Goal: Task Accomplishment & Management: Manage account settings

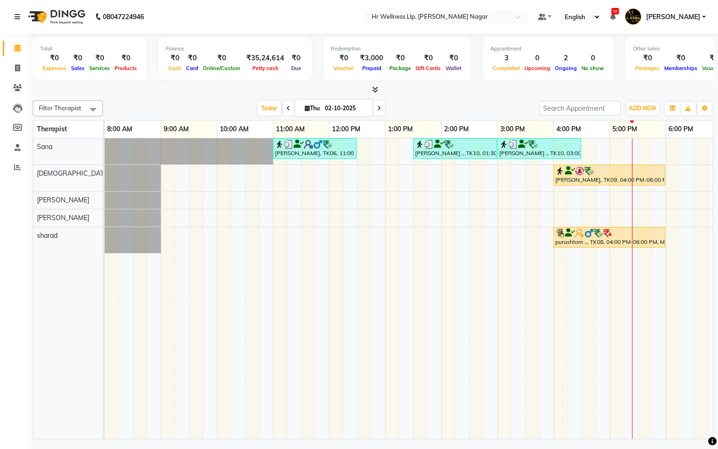
scroll to position [0, 121]
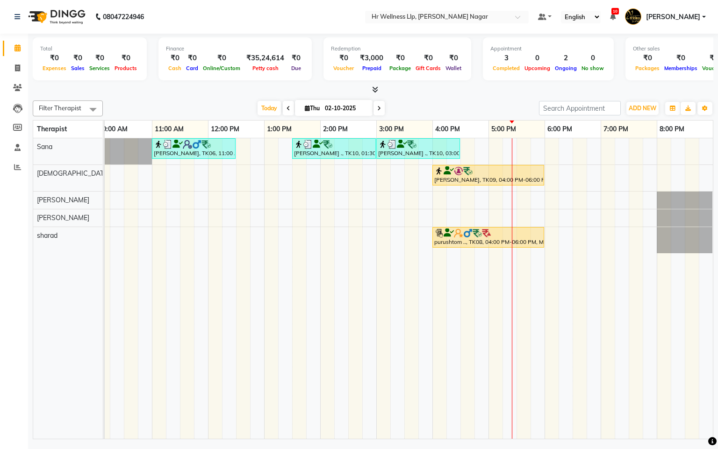
click at [380, 108] on span at bounding box center [378, 108] width 11 height 14
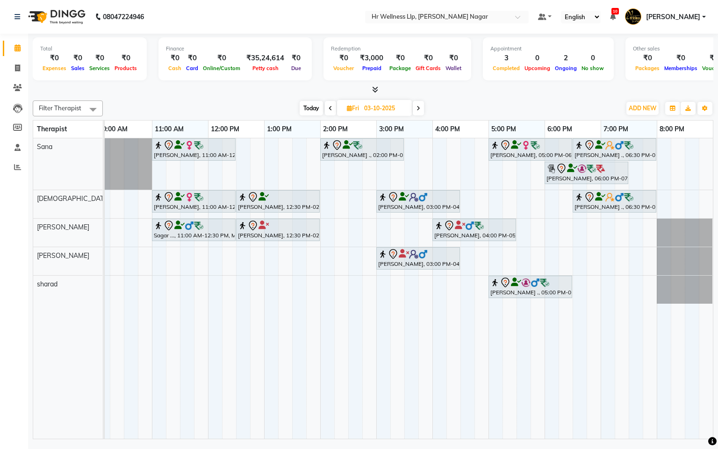
drag, startPoint x: 299, startPoint y: 106, endPoint x: 310, endPoint y: 93, distance: 16.9
click at [300, 104] on span "Today" at bounding box center [310, 108] width 23 height 14
type input "02-10-2025"
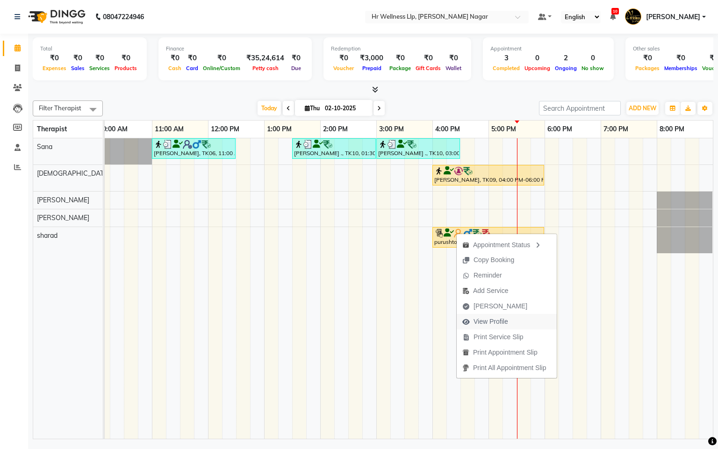
click at [495, 316] on span "View Profile" at bounding box center [484, 321] width 57 height 15
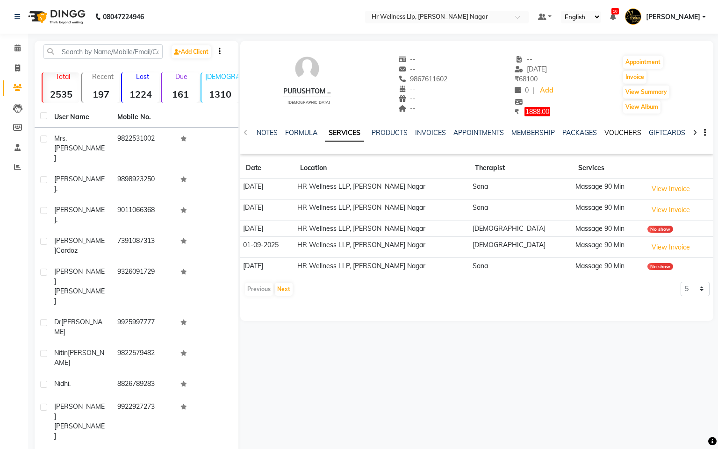
click at [621, 132] on link "VOUCHERS" at bounding box center [622, 132] width 37 height 8
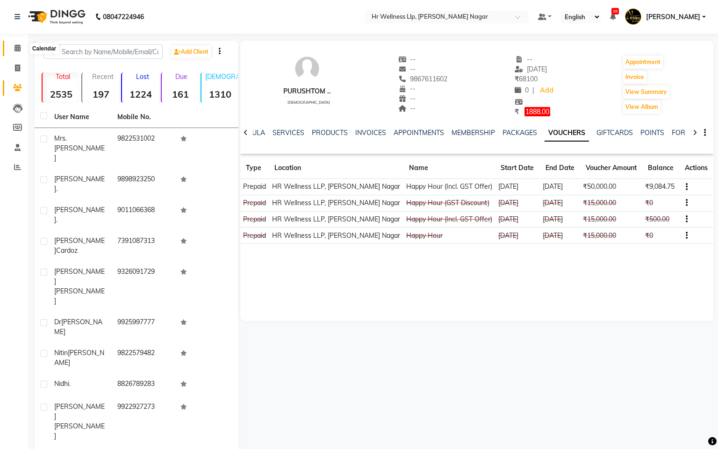
click at [19, 47] on icon at bounding box center [17, 47] width 6 height 7
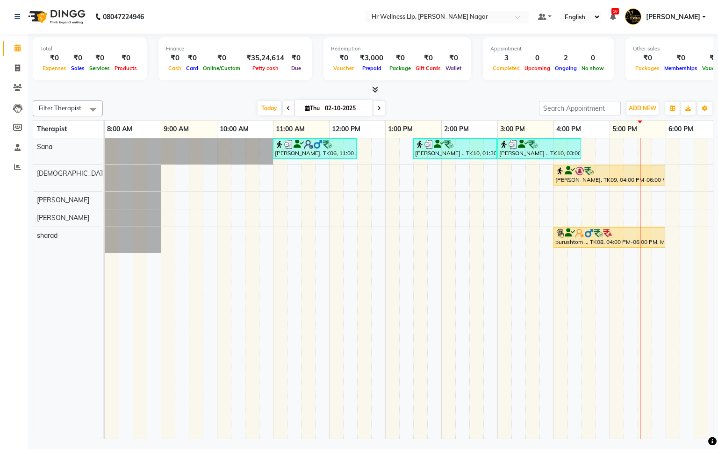
click at [380, 108] on span at bounding box center [378, 108] width 11 height 14
type input "03-10-2025"
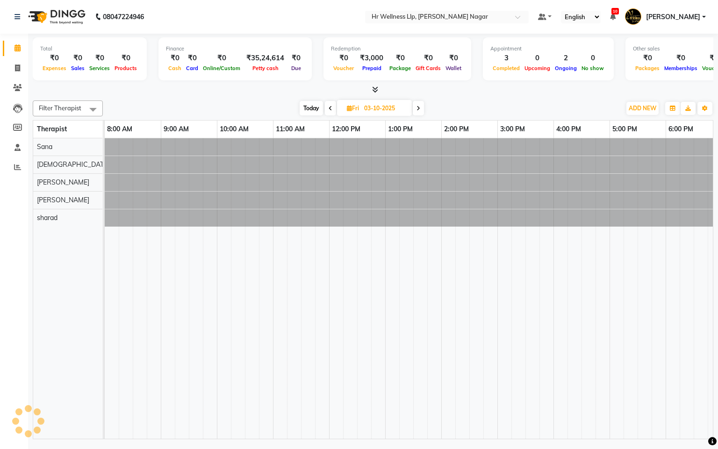
scroll to position [0, 121]
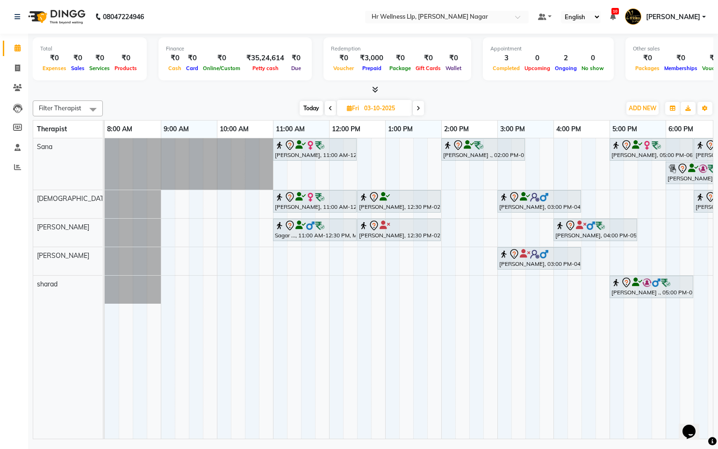
click at [314, 111] on span "Today" at bounding box center [310, 108] width 23 height 14
type input "02-10-2025"
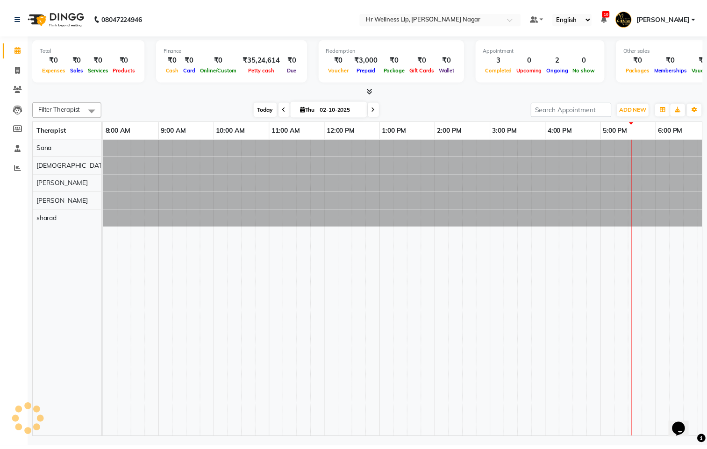
scroll to position [0, 121]
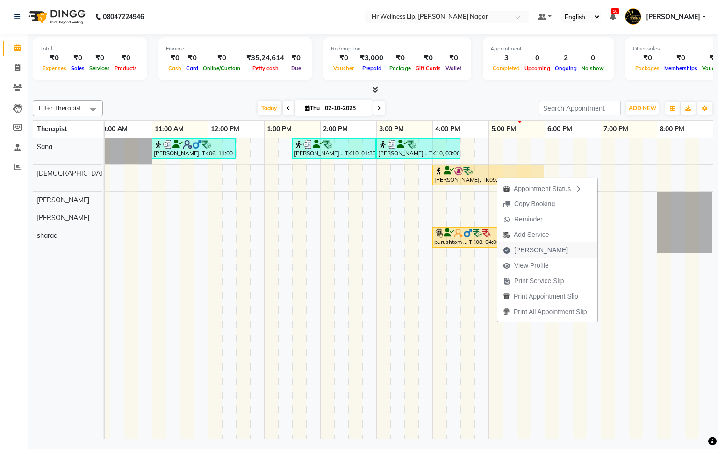
click at [516, 251] on span "[PERSON_NAME]" at bounding box center [541, 250] width 54 height 10
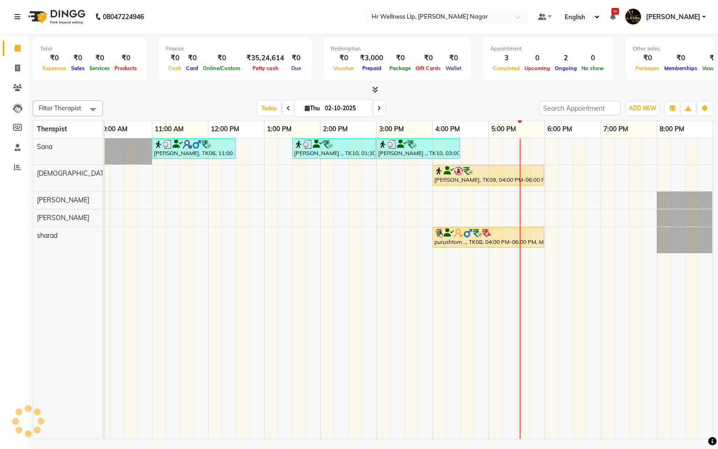
select select "service"
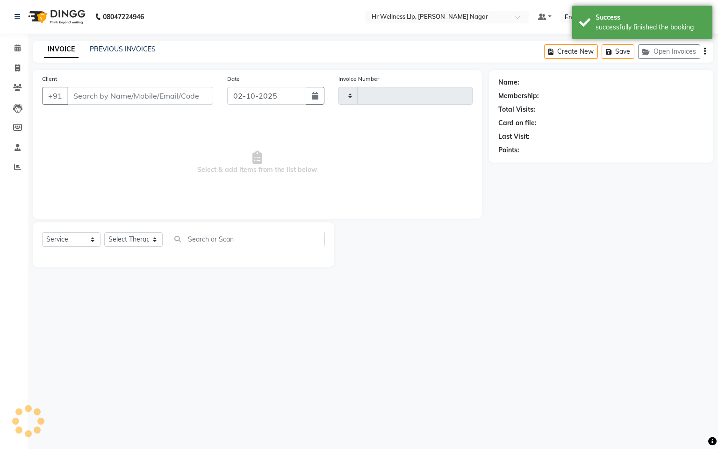
type input "1317"
select select "4289"
type input "9822579482"
select select "19732"
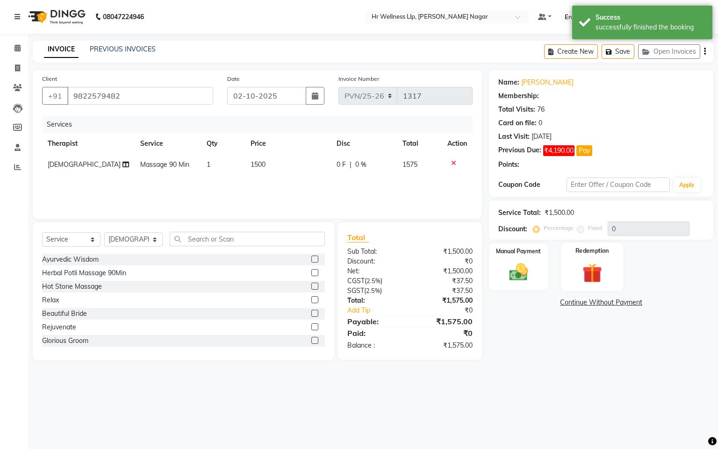
click at [592, 279] on img at bounding box center [592, 273] width 32 height 24
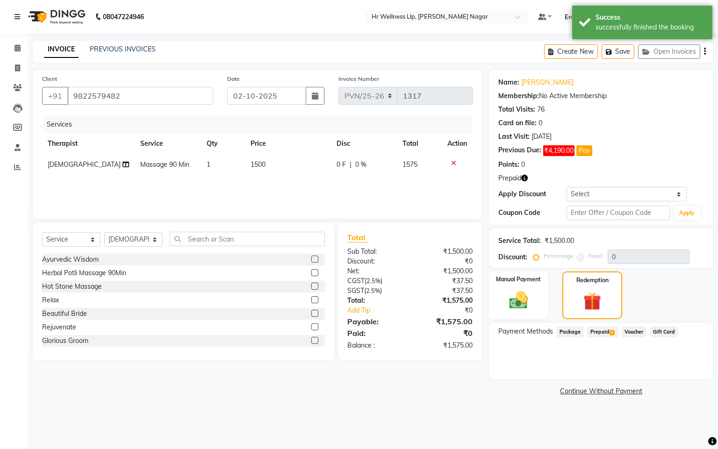
click at [599, 335] on span "Prepaid 2" at bounding box center [602, 332] width 30 height 11
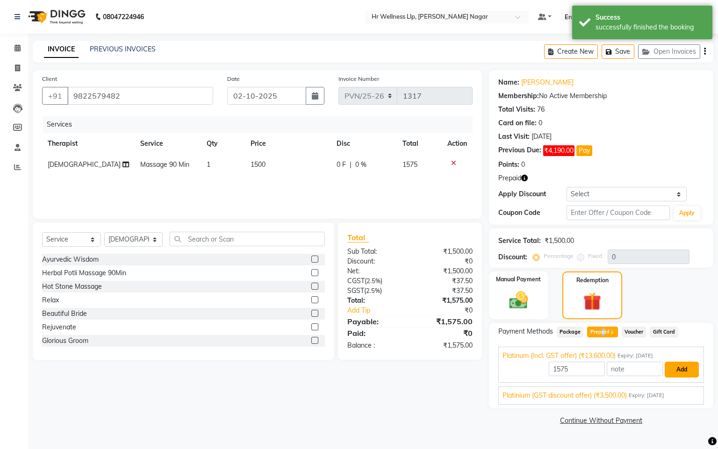
click at [680, 370] on button "Add" at bounding box center [681, 370] width 34 height 16
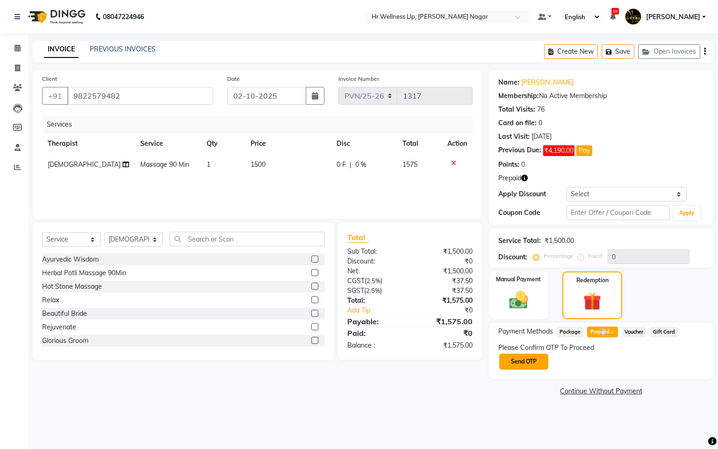
click at [513, 360] on button "Send OTP" at bounding box center [523, 362] width 49 height 16
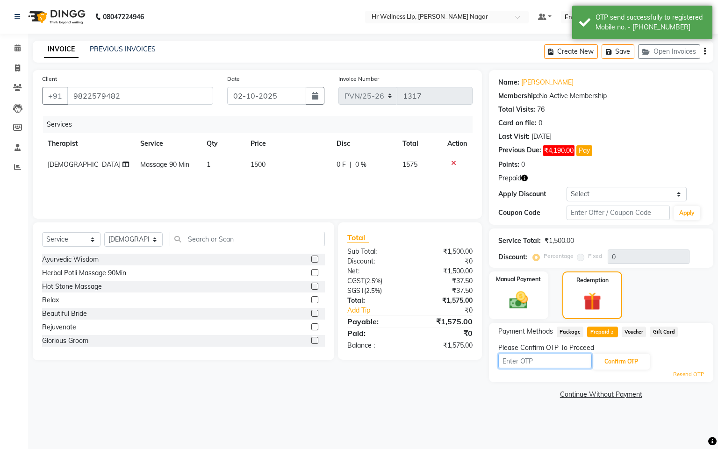
click at [556, 362] on input "text" at bounding box center [544, 361] width 93 height 14
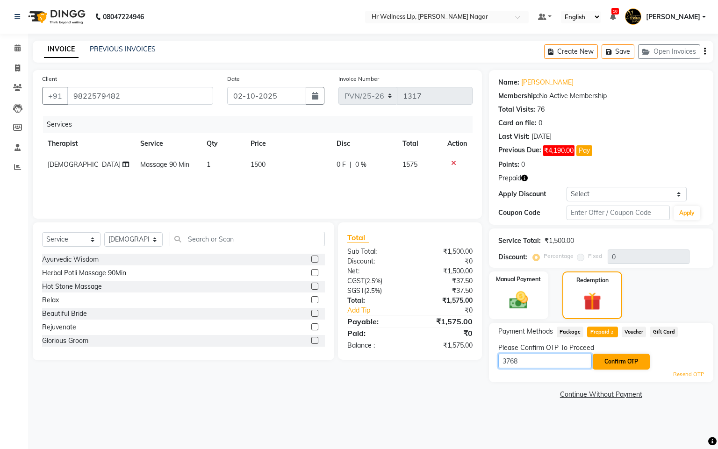
type input "3768"
click at [632, 365] on button "Confirm OTP" at bounding box center [620, 362] width 57 height 16
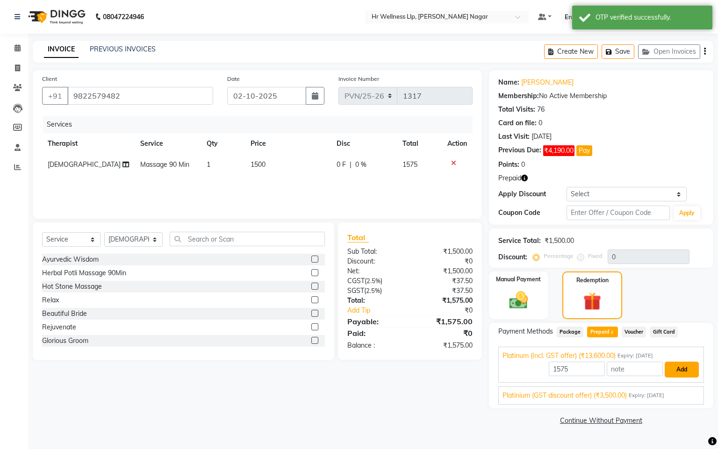
click at [684, 375] on button "Add" at bounding box center [681, 370] width 34 height 16
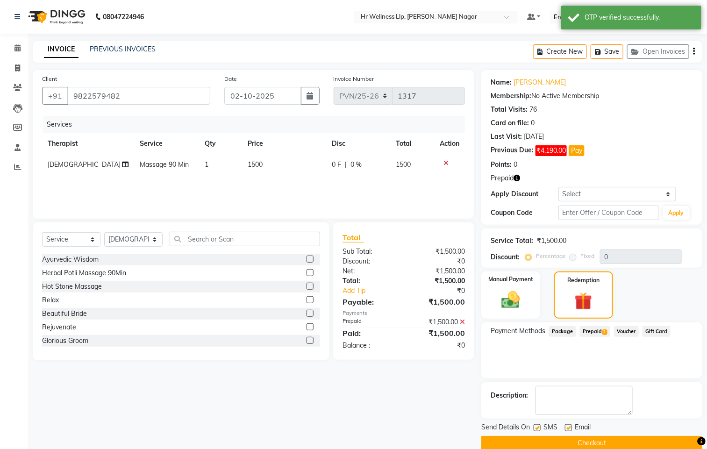
scroll to position [16, 0]
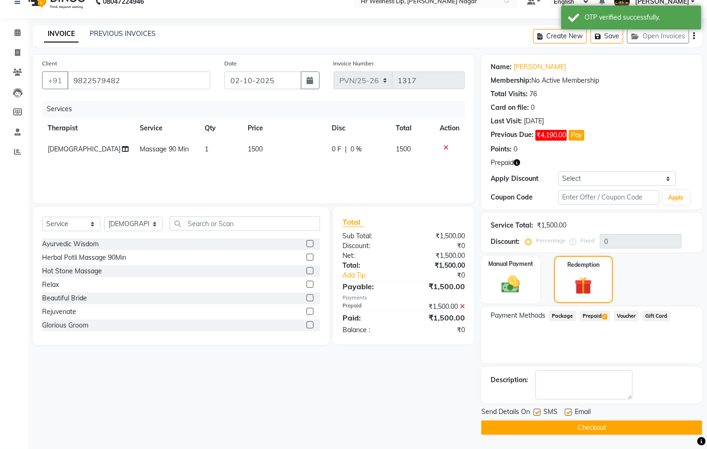
click at [572, 426] on button "Checkout" at bounding box center [591, 427] width 221 height 14
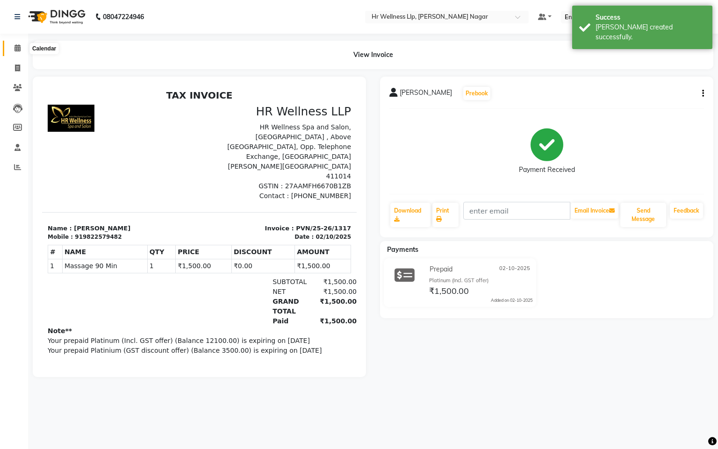
click at [15, 52] on span at bounding box center [17, 48] width 16 height 11
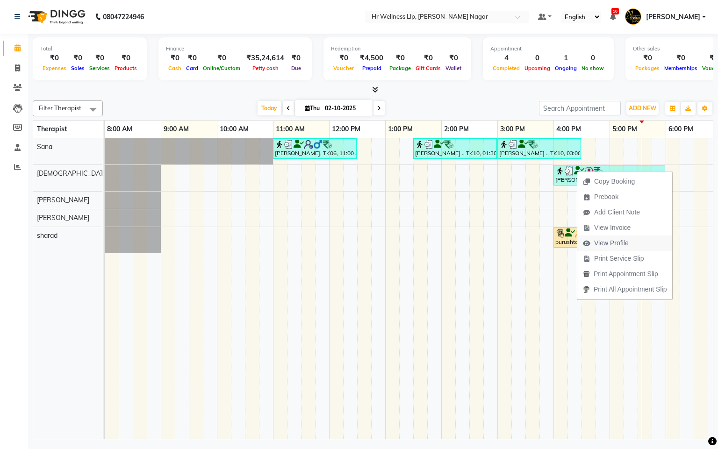
click at [609, 241] on span "View Profile" at bounding box center [611, 243] width 35 height 10
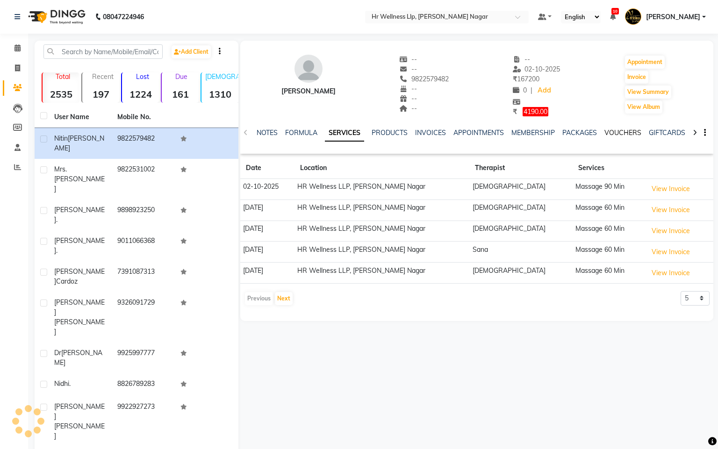
click at [619, 129] on link "VOUCHERS" at bounding box center [622, 132] width 37 height 8
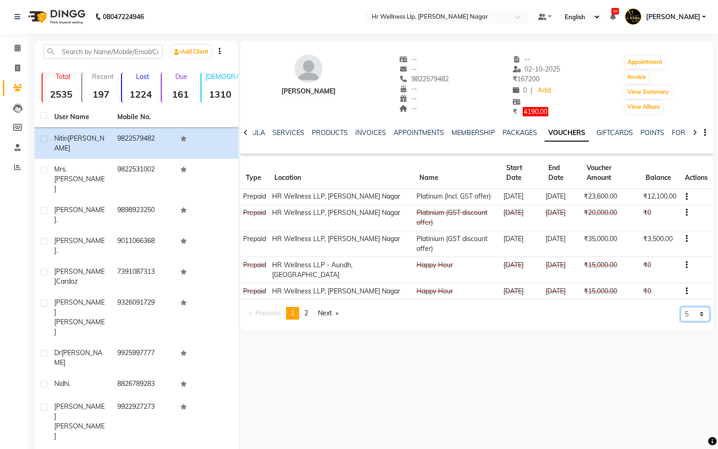
click at [701, 307] on select "5 10 50 100 500" at bounding box center [694, 314] width 29 height 14
select select "50"
click at [680, 321] on select "5 10 50 100 500" at bounding box center [694, 314] width 29 height 14
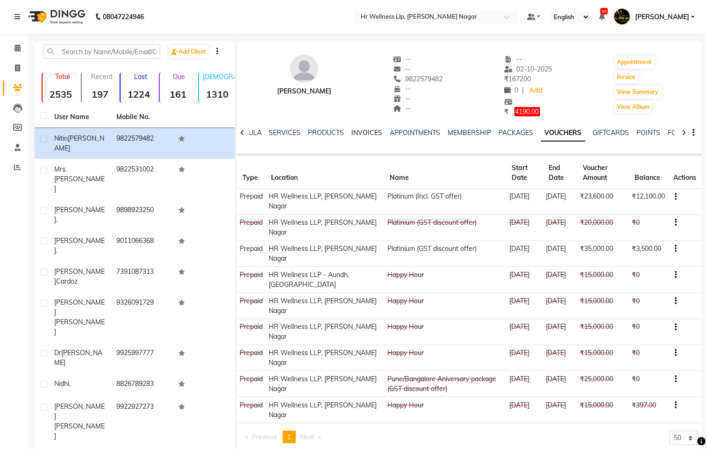
click at [359, 135] on link "INVOICES" at bounding box center [367, 132] width 31 height 8
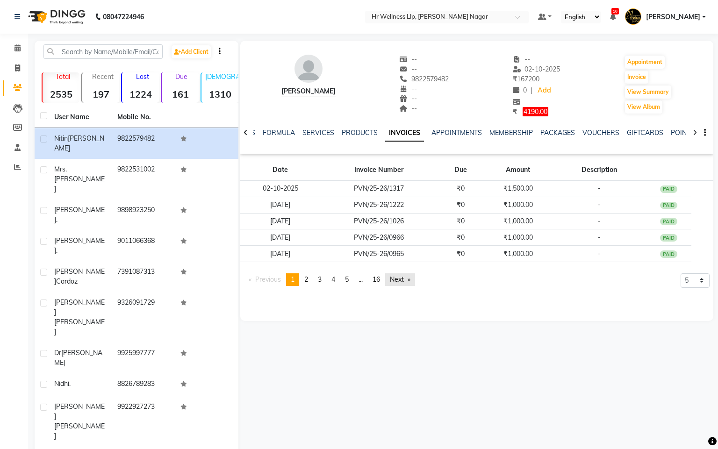
click at [395, 281] on link "Next page" at bounding box center [400, 279] width 30 height 13
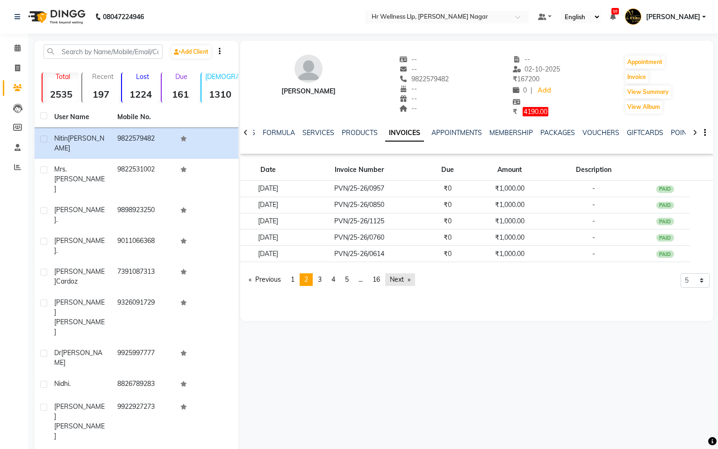
click at [395, 281] on link "Next page" at bounding box center [400, 279] width 30 height 13
click at [318, 134] on link "SERVICES" at bounding box center [318, 132] width 32 height 8
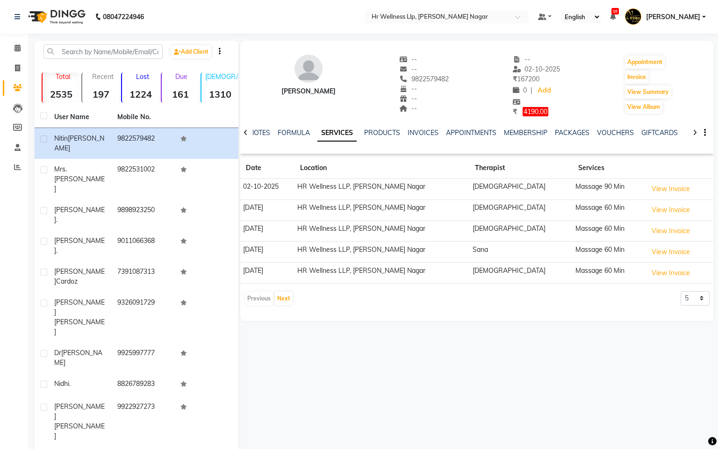
click at [245, 134] on icon at bounding box center [245, 132] width 4 height 7
click at [428, 132] on link "INVOICES" at bounding box center [430, 132] width 31 height 8
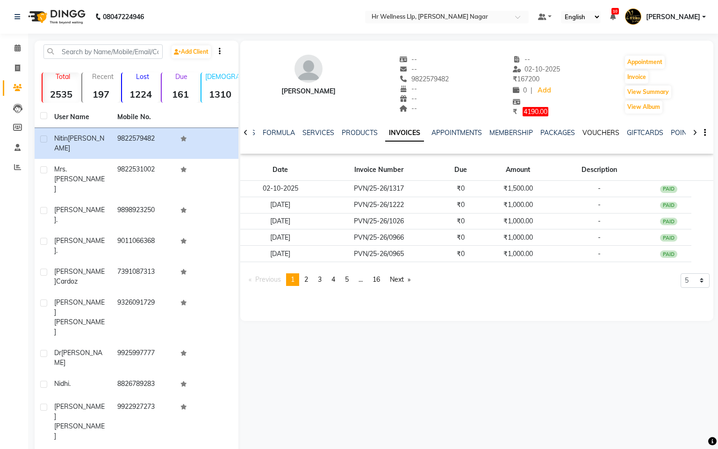
click at [594, 134] on link "VOUCHERS" at bounding box center [600, 132] width 37 height 8
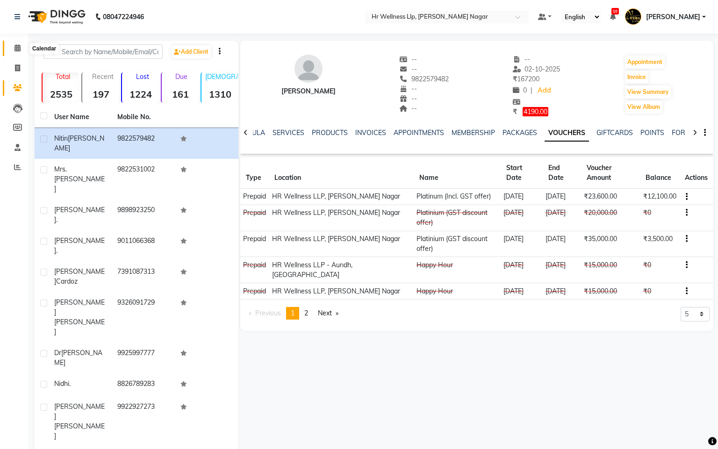
click at [13, 49] on span at bounding box center [17, 48] width 16 height 11
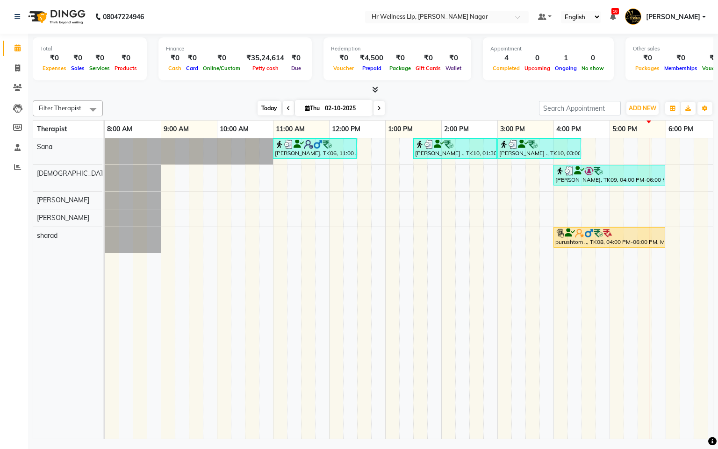
click at [266, 109] on span "Today" at bounding box center [268, 108] width 23 height 14
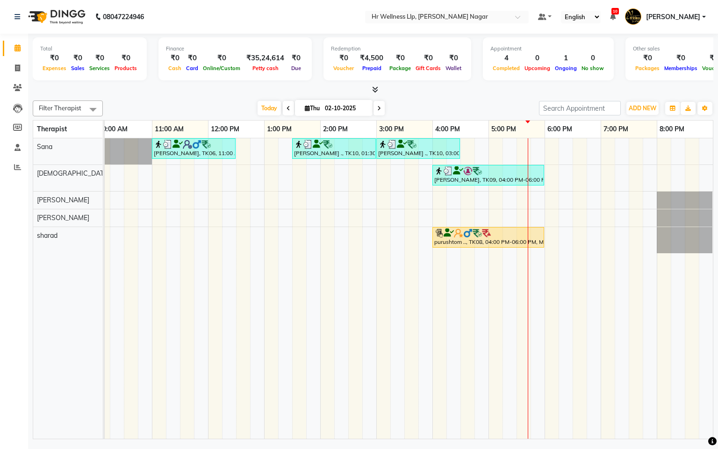
click at [307, 106] on span "Thu" at bounding box center [312, 108] width 20 height 7
select select "10"
select select "2025"
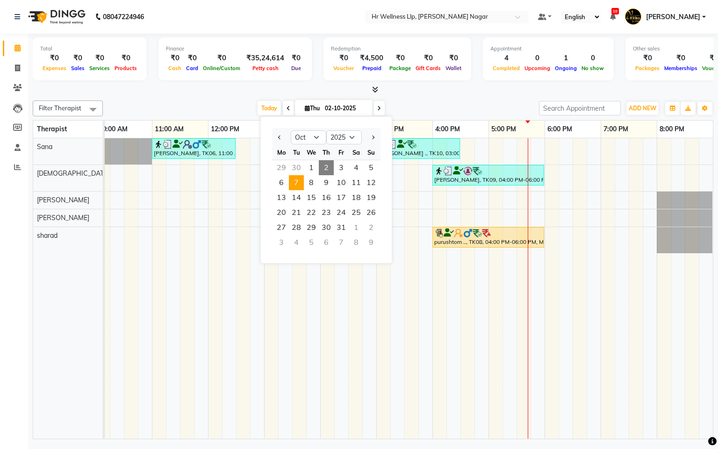
click at [289, 185] on span "7" at bounding box center [296, 182] width 15 height 15
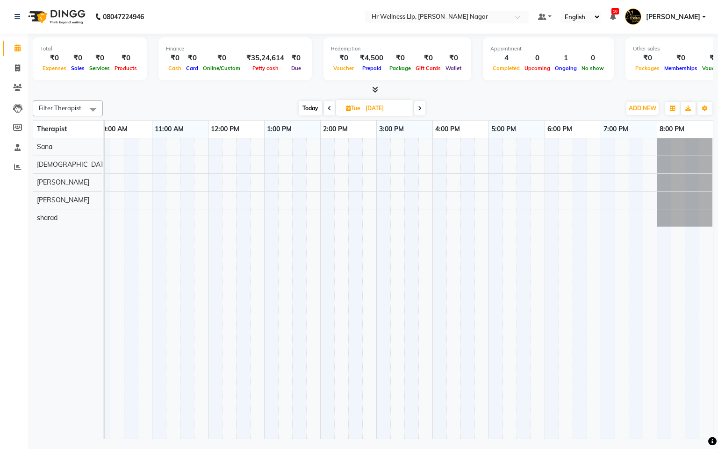
click at [334, 108] on span at bounding box center [329, 108] width 11 height 14
type input "[DATE]"
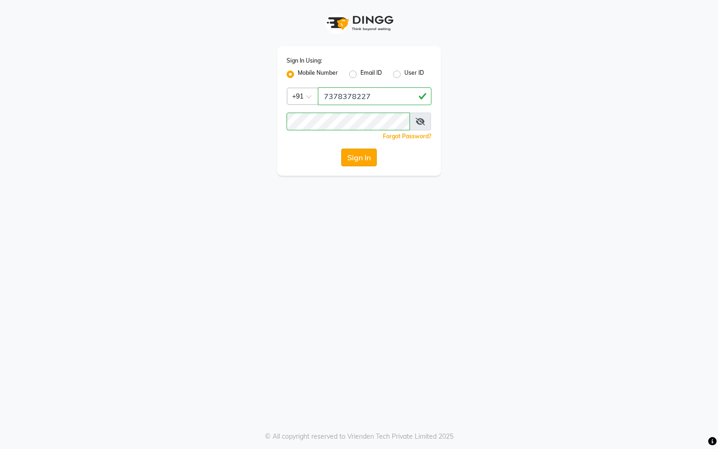
click at [348, 160] on button "Sign In" at bounding box center [359, 158] width 36 height 18
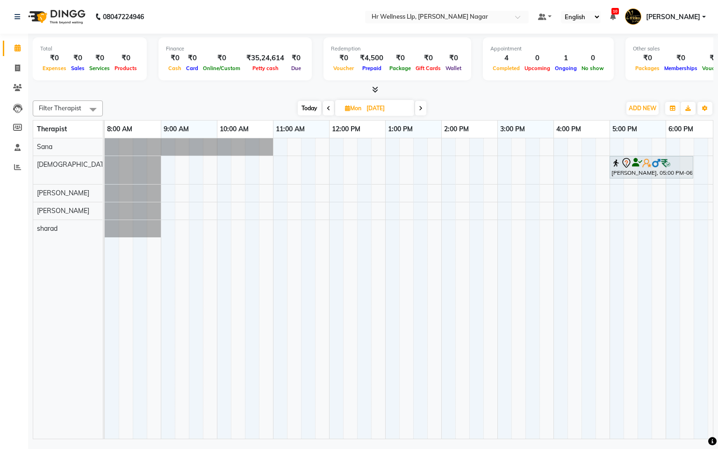
click at [547, 226] on div "[PERSON_NAME], 05:00 PM-06:30 PM, Massage 60 Min" at bounding box center [469, 288] width 729 height 300
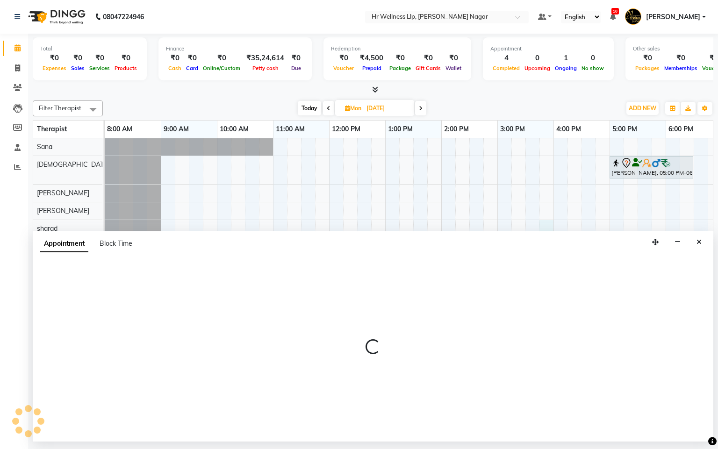
select select "86679"
select select "tentative"
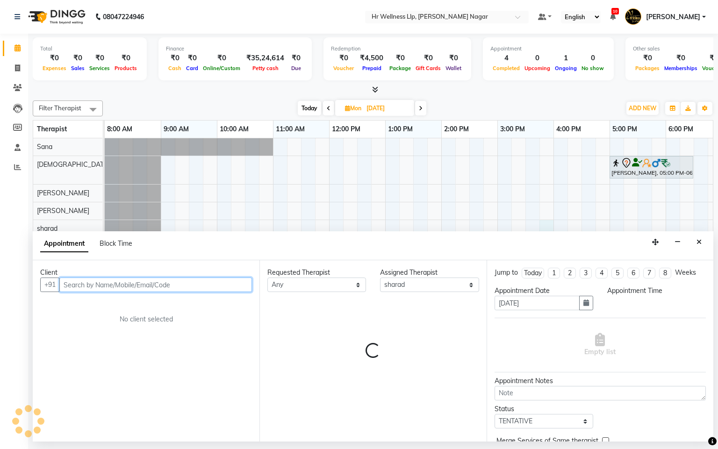
select select "945"
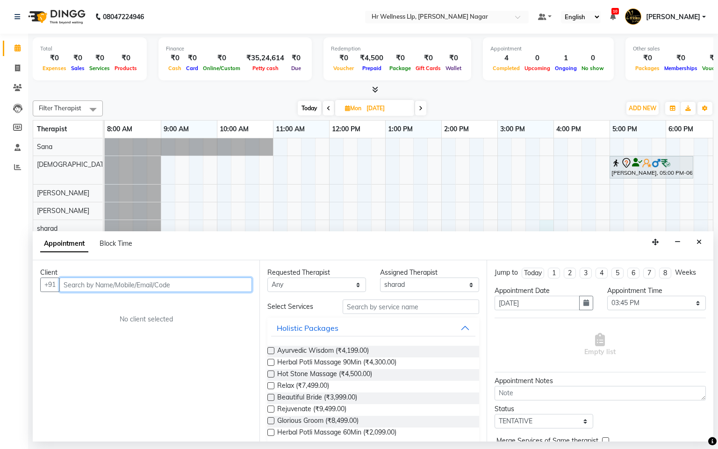
click at [217, 281] on input "text" at bounding box center [155, 285] width 192 height 14
click at [421, 107] on icon at bounding box center [421, 109] width 4 height 6
type input "[DATE]"
select select "945"
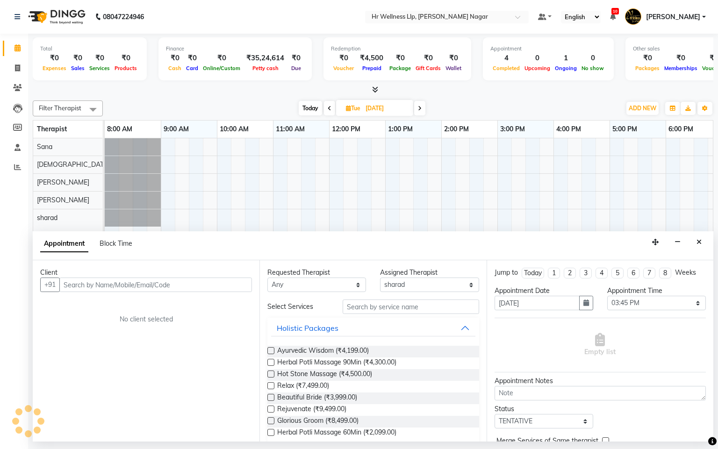
scroll to position [0, 121]
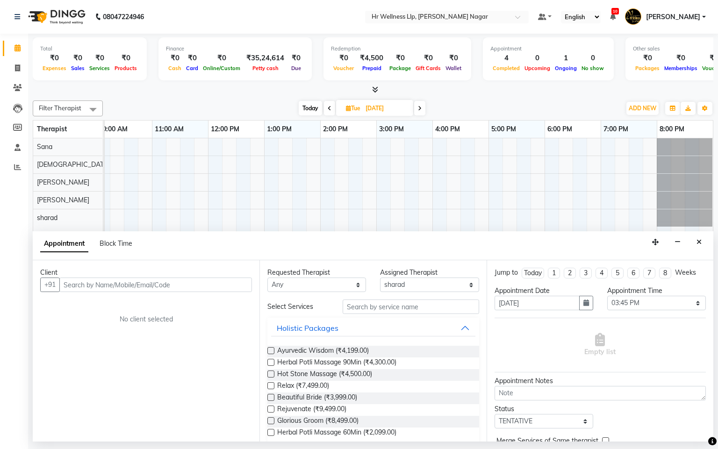
click at [419, 109] on icon at bounding box center [420, 109] width 4 height 6
type input "[DATE]"
select select "945"
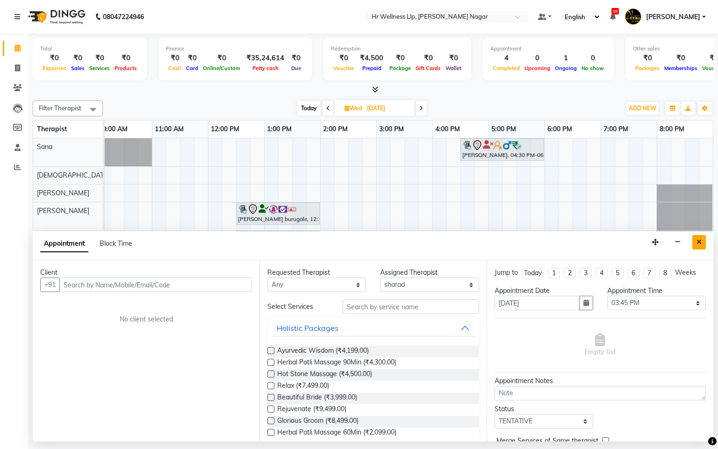
click at [695, 241] on button "Close" at bounding box center [699, 242] width 14 height 14
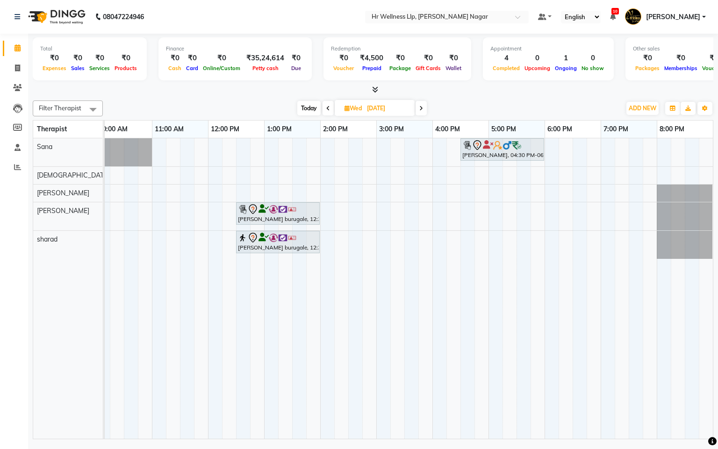
click at [605, 179] on div "[PERSON_NAME], 04:30 PM-06:00 PM, Massage 60 Min [PERSON_NAME] burugale, 12:30 …" at bounding box center [348, 288] width 729 height 300
select select "19732"
select select "tentative"
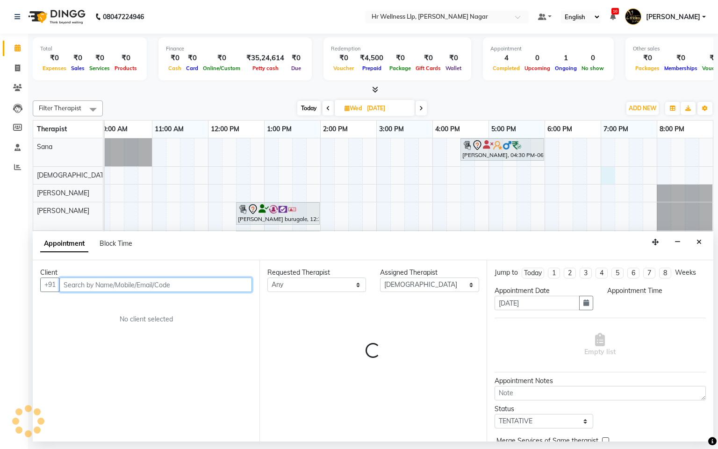
select select "1140"
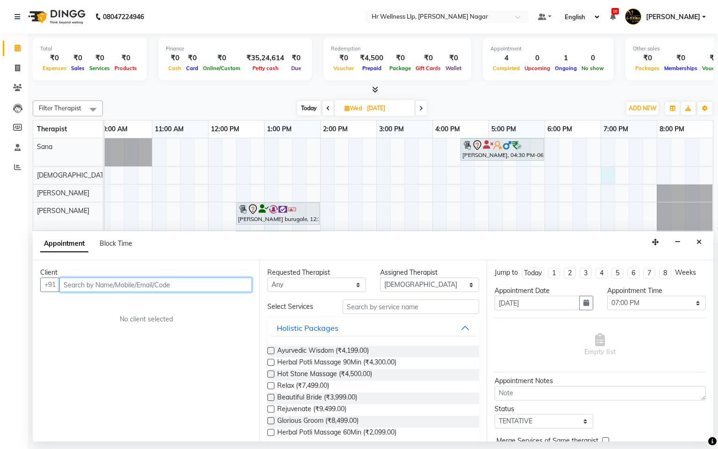
click at [132, 292] on input "text" at bounding box center [155, 285] width 192 height 14
type input "7"
type input "7972707181"
click at [237, 288] on span "Add Client" at bounding box center [232, 284] width 31 height 8
select select "22"
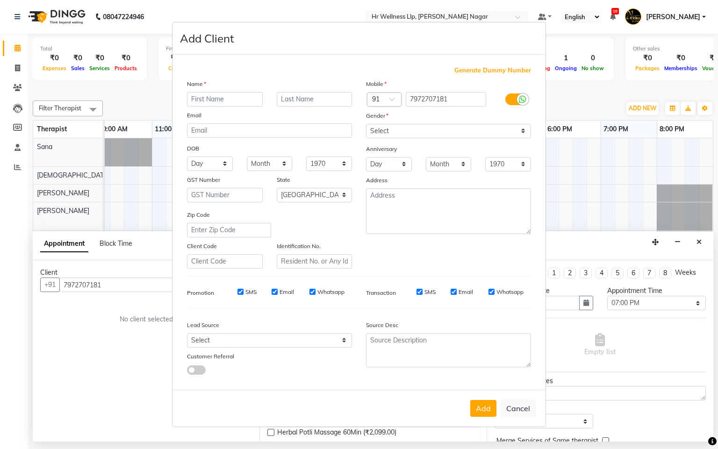
click at [228, 101] on input "text" at bounding box center [225, 99] width 76 height 14
type input "y"
type input "[PERSON_NAME]"
click at [297, 97] on input "text" at bounding box center [315, 99] width 76 height 14
type input "u"
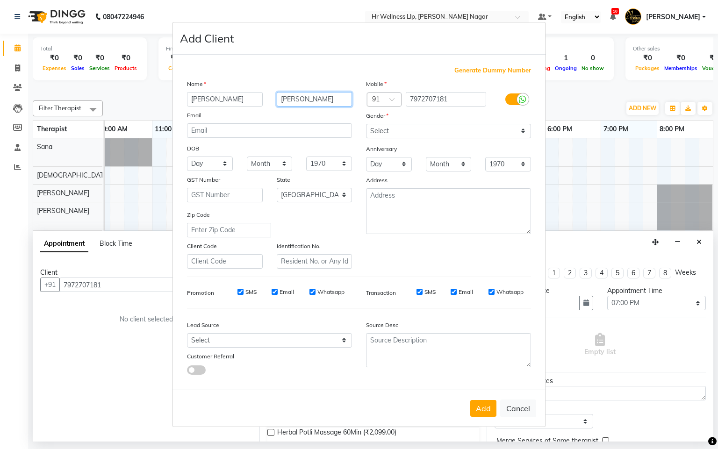
type input "[PERSON_NAME]"
click at [394, 126] on select "Select [DEMOGRAPHIC_DATA] [DEMOGRAPHIC_DATA] Other Prefer Not To Say" at bounding box center [448, 131] width 165 height 14
select select "[DEMOGRAPHIC_DATA]"
click at [366, 124] on select "Select [DEMOGRAPHIC_DATA] [DEMOGRAPHIC_DATA] Other Prefer Not To Say" at bounding box center [448, 131] width 165 height 14
click at [470, 402] on button "Add" at bounding box center [483, 408] width 26 height 17
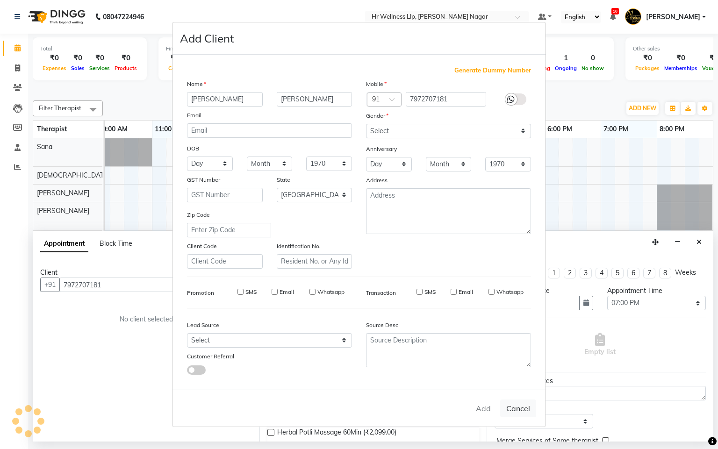
select select
select select "null"
select select
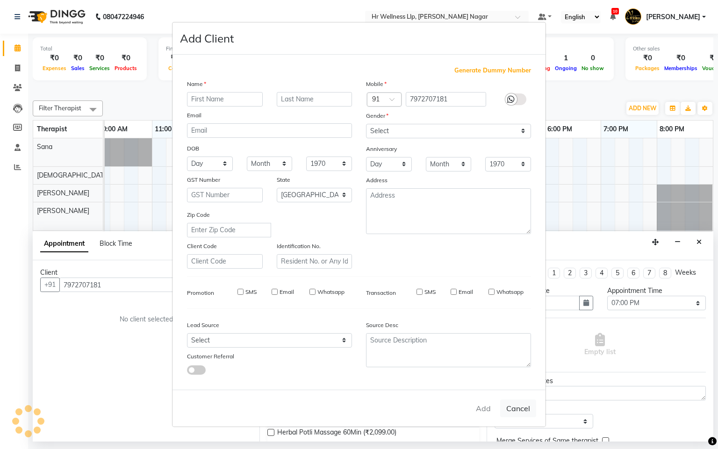
select select
checkbox input "false"
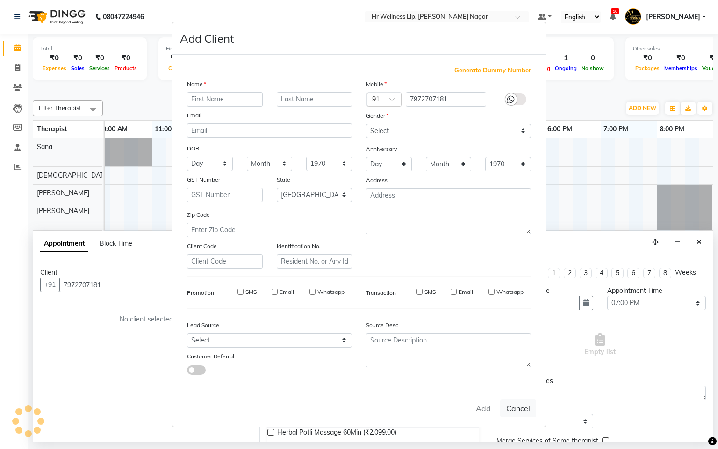
checkbox input "false"
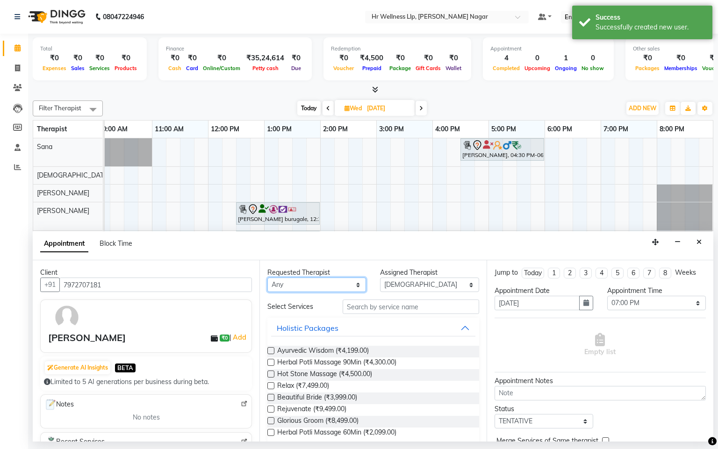
click at [314, 283] on select "Any Krishna [PERSON_NAME] [PERSON_NAME] Sana [PERSON_NAME]" at bounding box center [316, 285] width 99 height 14
select select "19732"
click at [267, 278] on select "Any Krishna [PERSON_NAME] [PERSON_NAME] Sana [PERSON_NAME]" at bounding box center [316, 285] width 99 height 14
click at [397, 304] on input "text" at bounding box center [410, 306] width 136 height 14
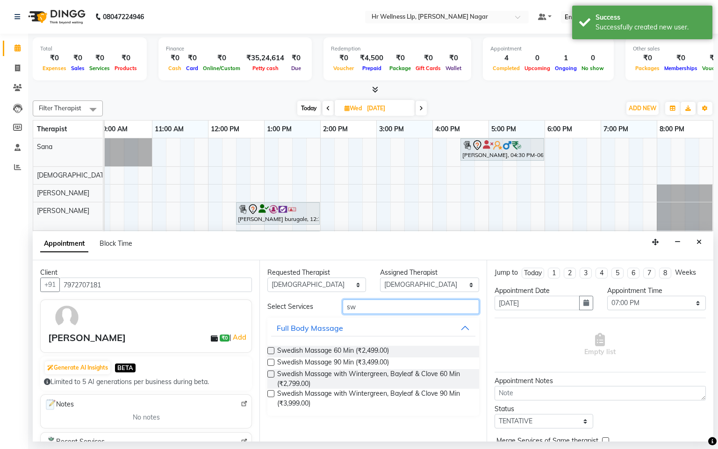
type input "s"
type input "sw"
click at [272, 348] on label at bounding box center [270, 350] width 7 height 7
click at [272, 349] on input "checkbox" at bounding box center [270, 352] width 6 height 6
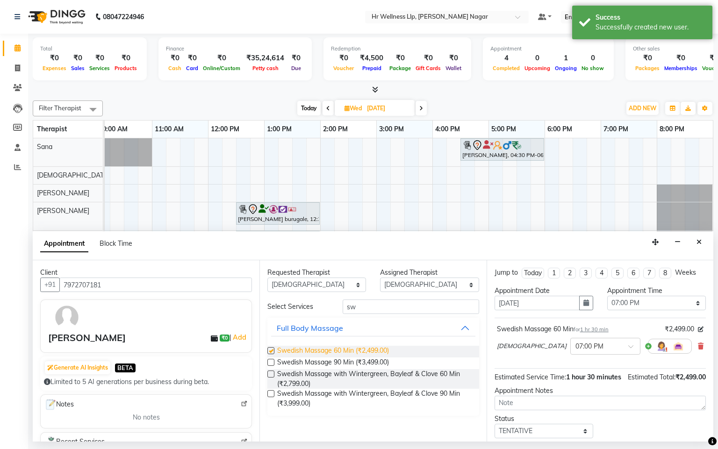
checkbox input "false"
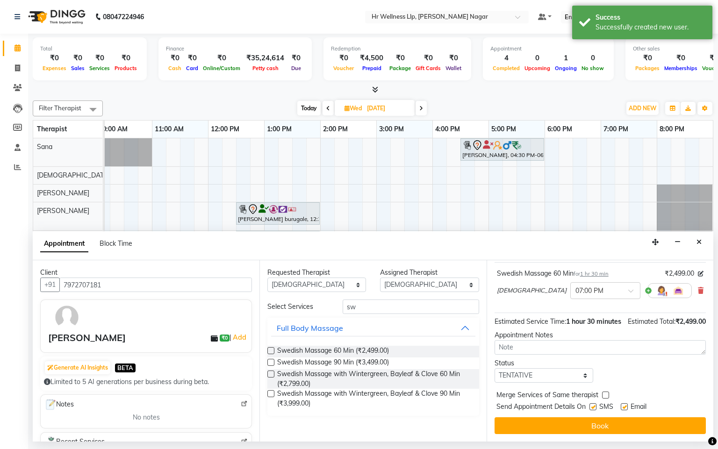
scroll to position [76, 0]
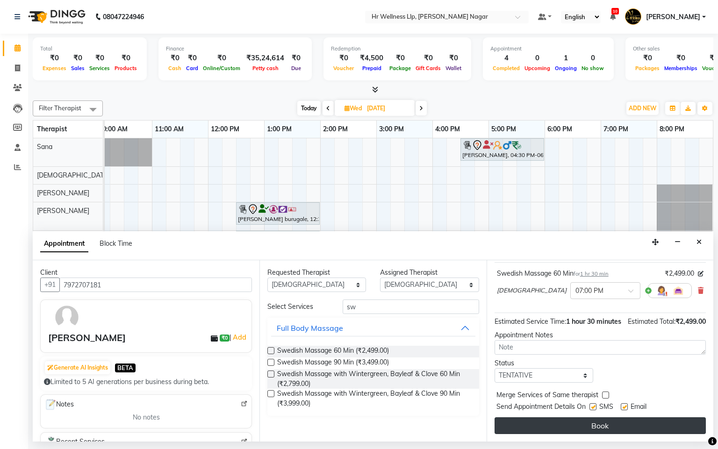
click at [607, 426] on button "Book" at bounding box center [599, 425] width 211 height 17
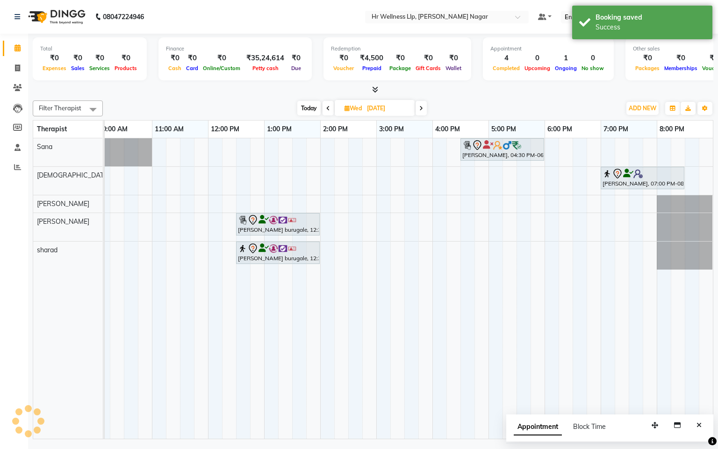
click at [300, 101] on div "[DATE] [DATE]" at bounding box center [361, 108] width 131 height 14
click at [304, 98] on div "Filter Therapist Select All Krishna [PERSON_NAME] [PERSON_NAME] Sana sharad [DA…" at bounding box center [373, 268] width 680 height 342
click at [303, 110] on span "Today" at bounding box center [308, 108] width 23 height 14
type input "02-10-2025"
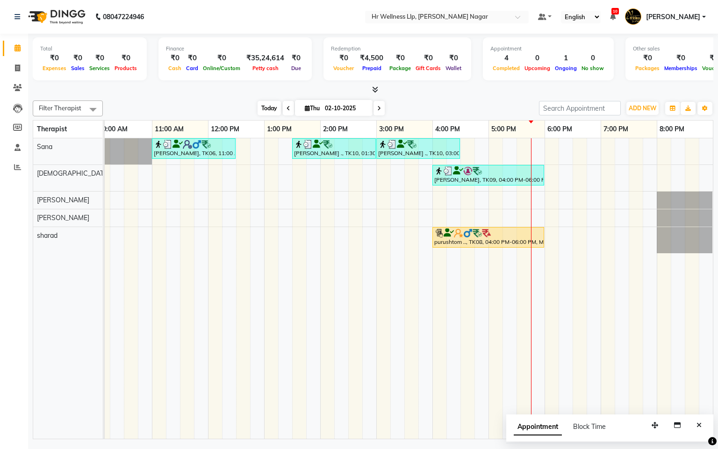
click at [271, 115] on span "Today" at bounding box center [268, 108] width 23 height 14
click at [302, 107] on span "Thu" at bounding box center [312, 108] width 20 height 7
select select "10"
select select "2025"
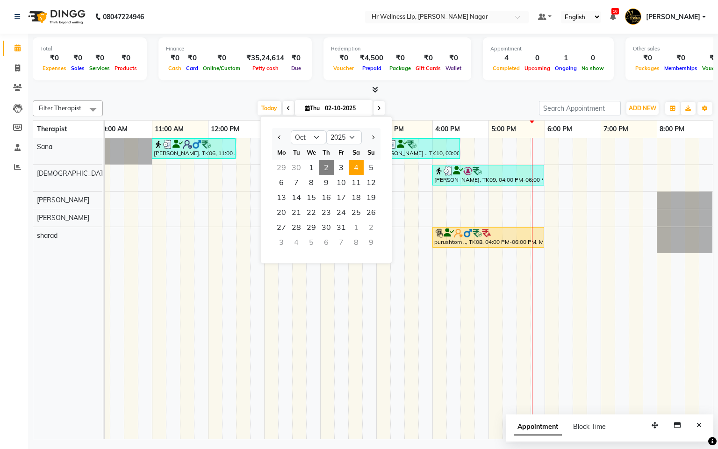
click at [355, 170] on span "4" at bounding box center [356, 167] width 15 height 15
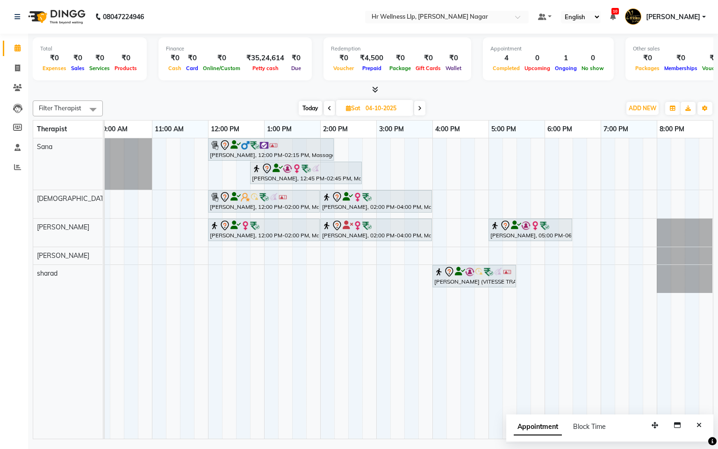
click at [328, 111] on icon at bounding box center [330, 109] width 4 height 6
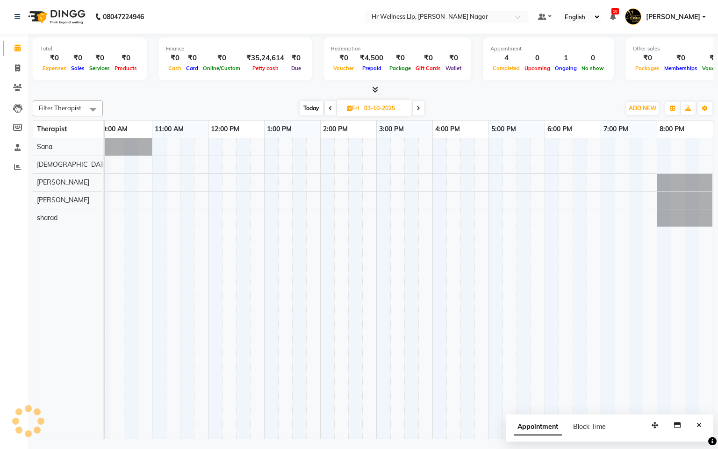
click at [317, 109] on span "Today" at bounding box center [310, 108] width 23 height 14
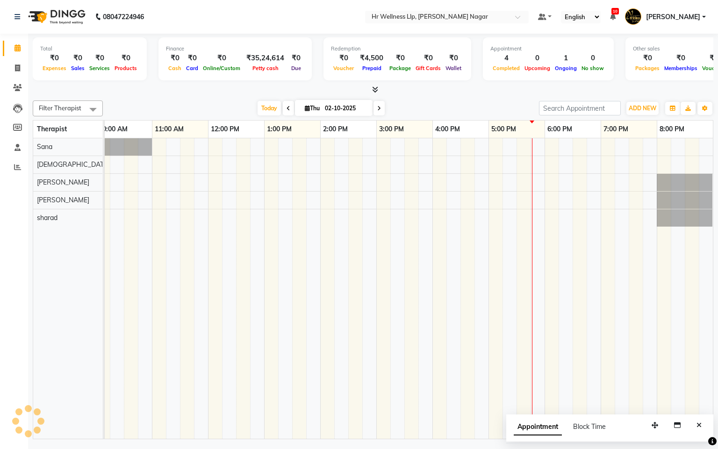
click at [376, 104] on span at bounding box center [378, 108] width 11 height 14
type input "03-10-2025"
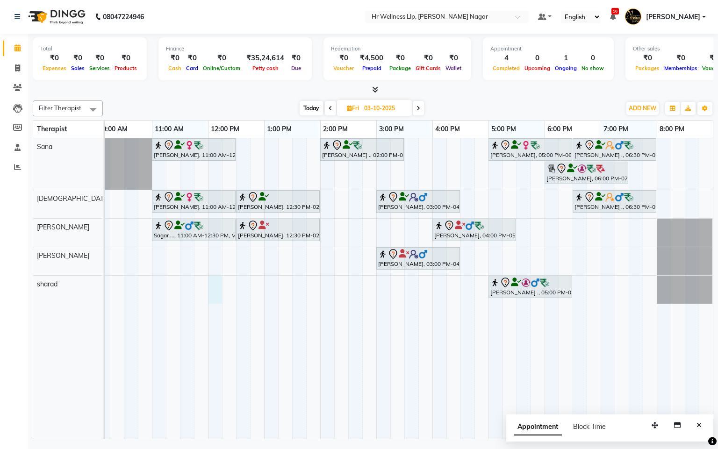
click at [215, 283] on div "[PERSON_NAME], 11:00 AM-12:30 PM, Massage 60 [PERSON_NAME] ., 02:00 PM-03:30 PM…" at bounding box center [348, 288] width 729 height 300
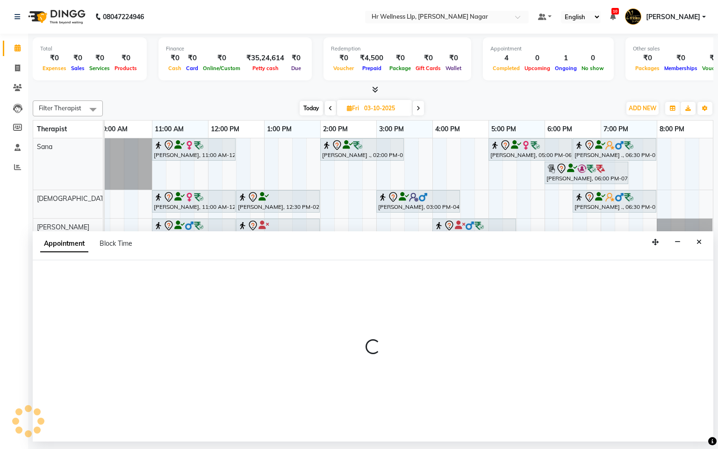
select select "86679"
select select "720"
select select "tentative"
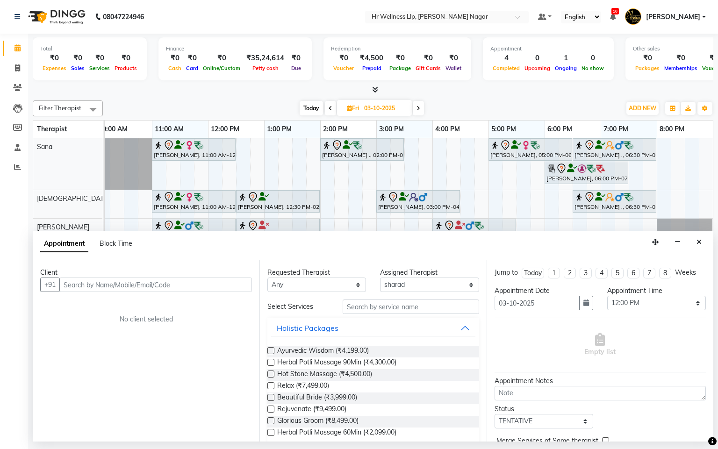
click at [160, 286] on input "text" at bounding box center [155, 285] width 192 height 14
click at [693, 247] on button "Close" at bounding box center [699, 242] width 14 height 14
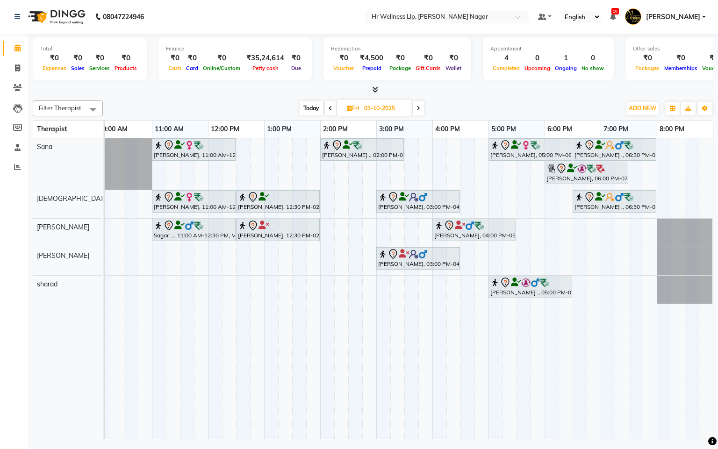
click at [303, 101] on span "Today" at bounding box center [310, 108] width 23 height 14
type input "02-10-2025"
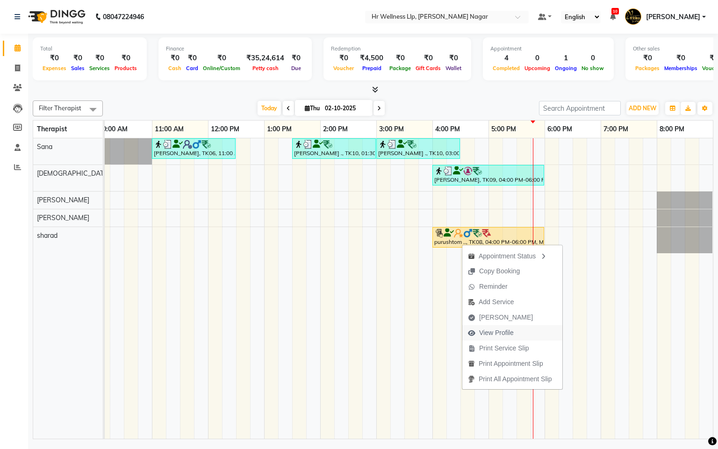
click at [492, 330] on span "View Profile" at bounding box center [496, 333] width 35 height 10
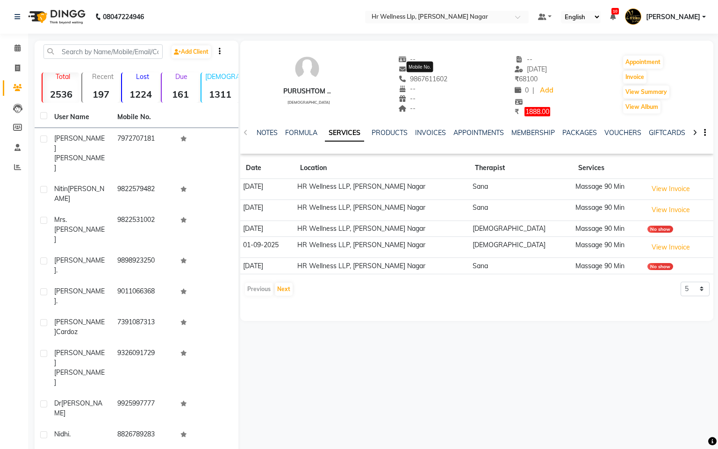
click at [427, 77] on span "9867611602" at bounding box center [423, 79] width 50 height 8
click at [427, 78] on span "9867611602" at bounding box center [423, 79] width 50 height 8
copy span "9867611602"
click at [21, 52] on span at bounding box center [17, 48] width 16 height 11
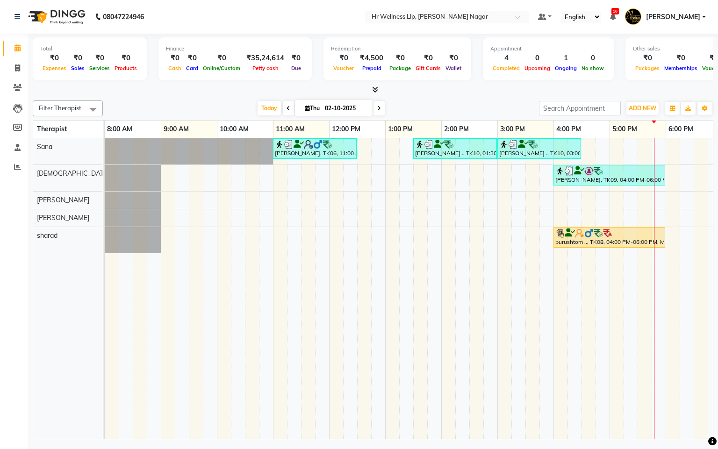
click at [373, 107] on span at bounding box center [378, 108] width 11 height 14
type input "03-10-2025"
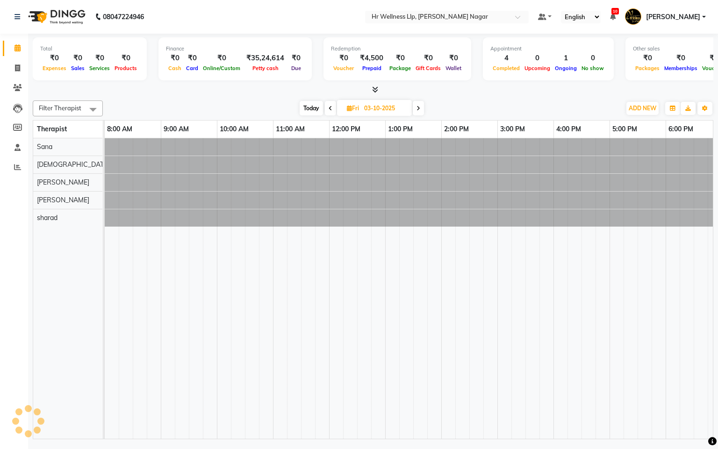
scroll to position [0, 121]
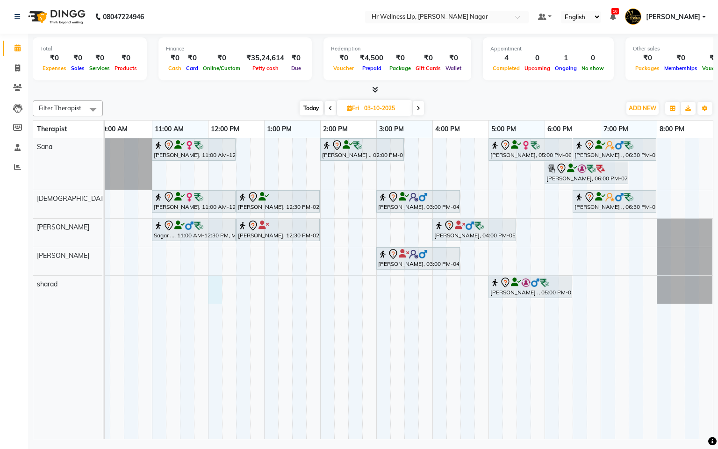
click at [213, 282] on div "[PERSON_NAME], 11:00 AM-12:30 PM, Massage 60 [PERSON_NAME] ., 02:00 PM-03:30 PM…" at bounding box center [348, 288] width 729 height 300
select select "86679"
select select "720"
select select "tentative"
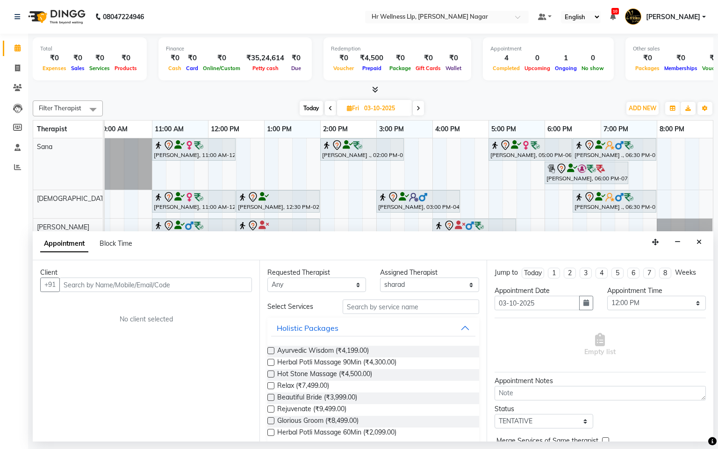
click at [119, 282] on input "text" at bounding box center [155, 285] width 192 height 14
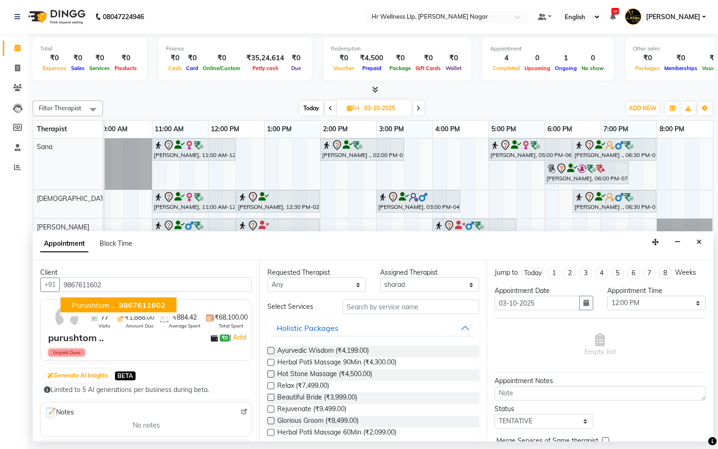
click at [132, 310] on span "9867611602" at bounding box center [142, 304] width 47 height 9
type input "9867611602"
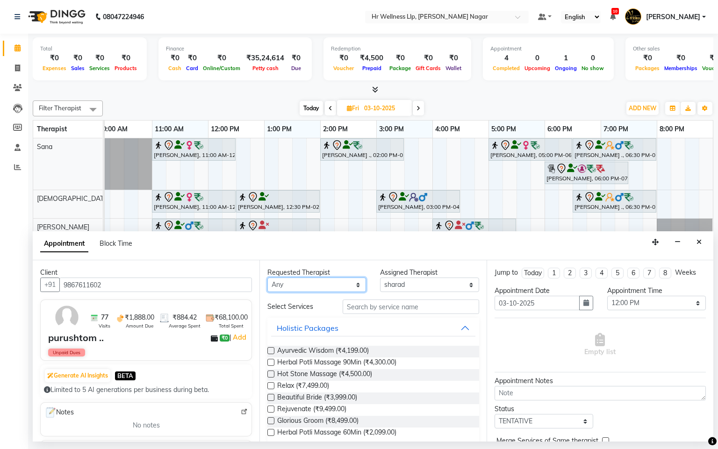
click at [310, 280] on select "Any Krishna [PERSON_NAME] [PERSON_NAME] Sana [PERSON_NAME]" at bounding box center [316, 285] width 99 height 14
select select "86679"
click at [267, 278] on select "Any Krishna [PERSON_NAME] [PERSON_NAME] Sana [PERSON_NAME]" at bounding box center [316, 285] width 99 height 14
click at [352, 300] on input "text" at bounding box center [410, 306] width 136 height 14
type input "m"
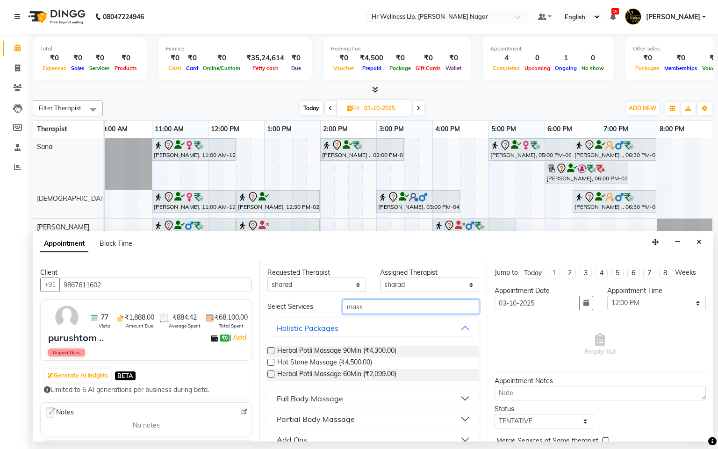
type input "mass"
click at [328, 400] on div "Full Body Massage" at bounding box center [310, 398] width 66 height 11
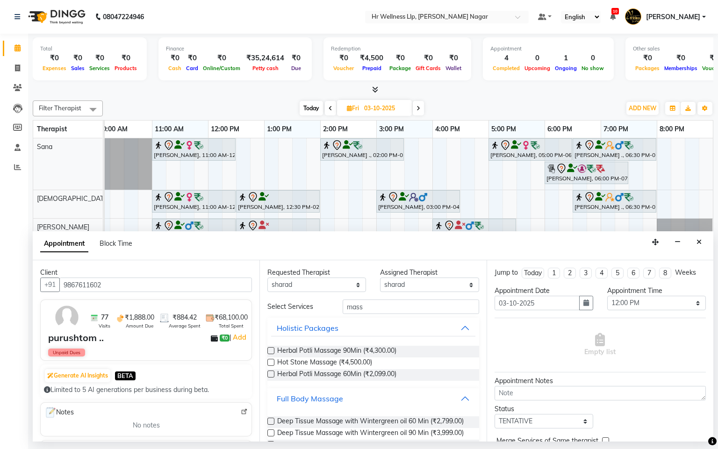
scroll to position [418, 0]
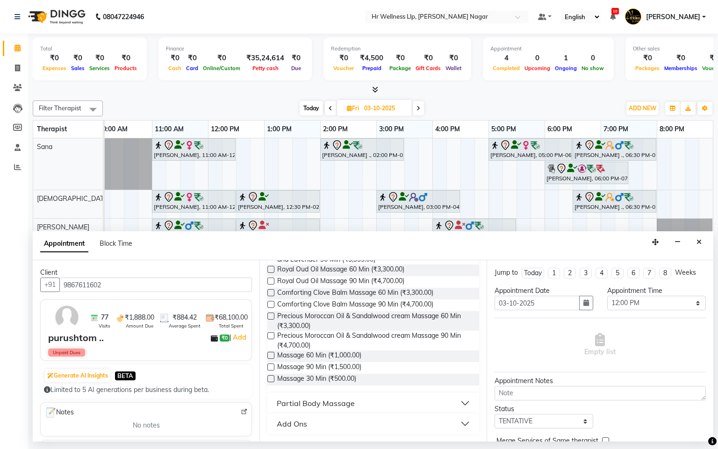
click at [270, 360] on div at bounding box center [270, 357] width 6 height 10
click at [272, 367] on label at bounding box center [270, 366] width 7 height 7
click at [272, 367] on input "checkbox" at bounding box center [270, 368] width 6 height 6
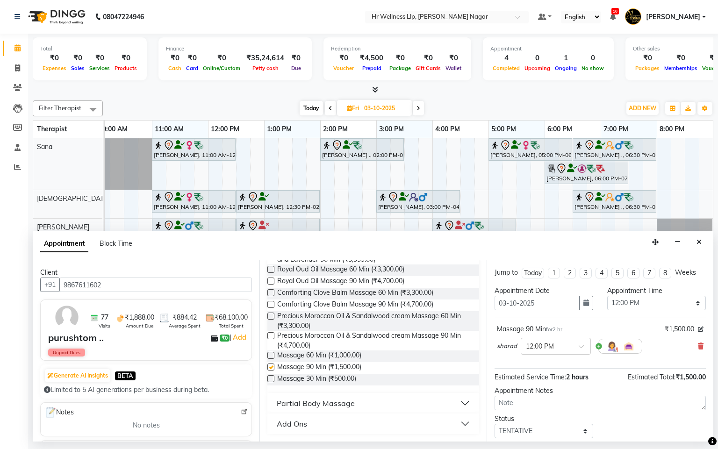
checkbox input "false"
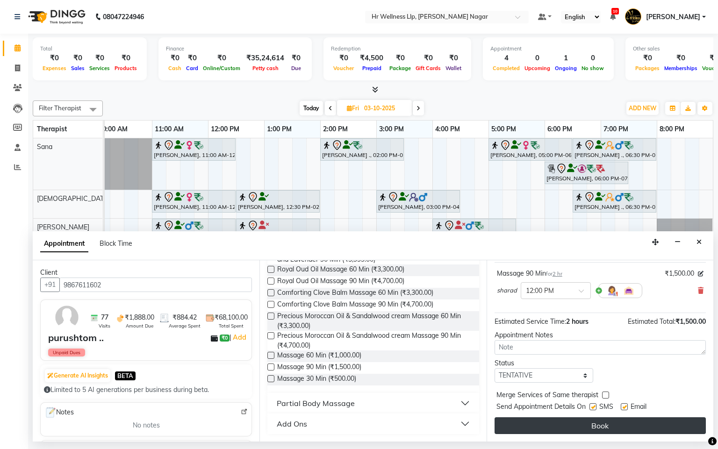
click at [636, 425] on button "Book" at bounding box center [599, 425] width 211 height 17
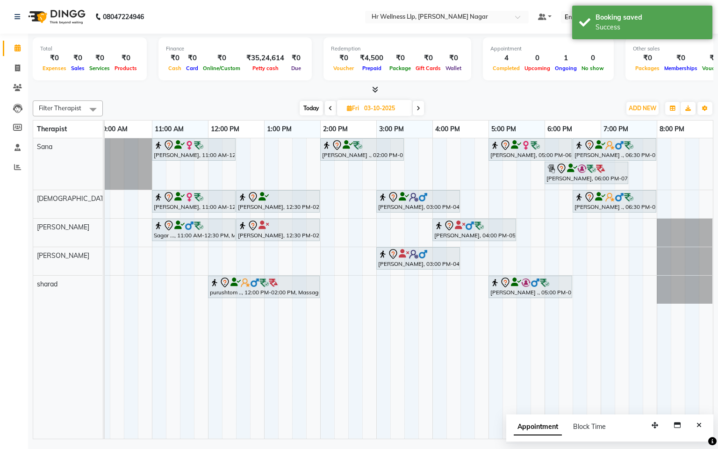
click at [320, 109] on span "Today" at bounding box center [310, 108] width 23 height 14
type input "02-10-2025"
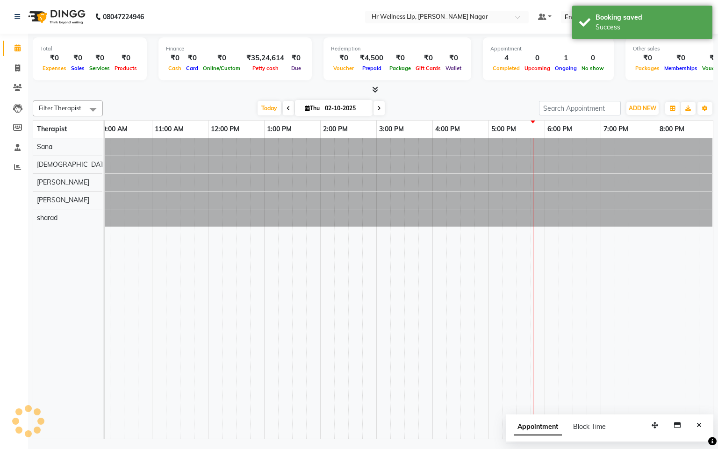
scroll to position [0, 121]
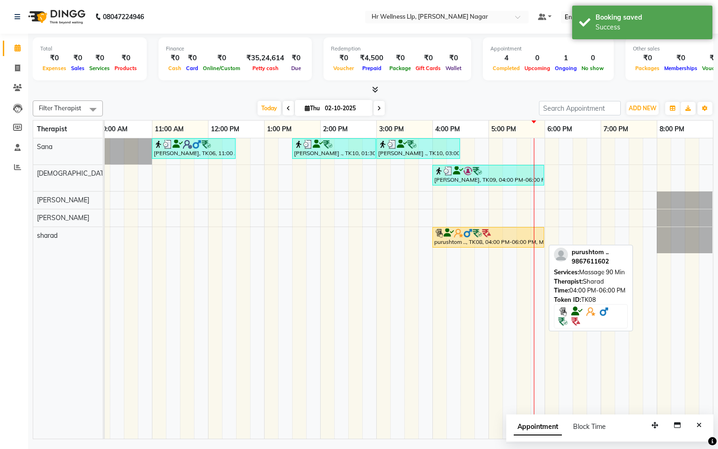
click at [463, 234] on img at bounding box center [467, 232] width 9 height 9
select select "1"
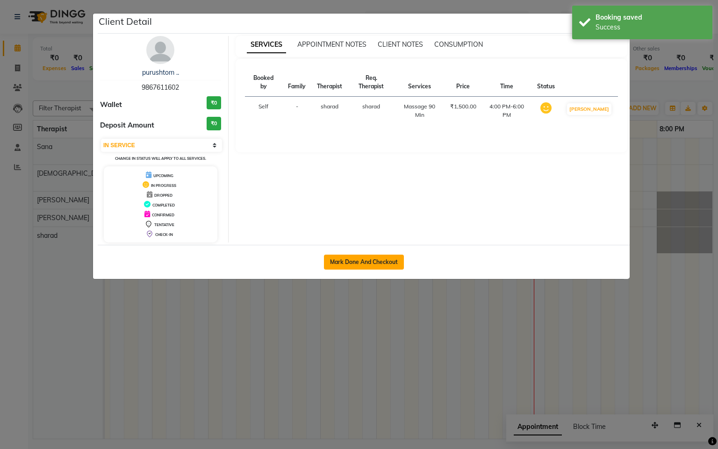
click at [366, 263] on button "Mark Done And Checkout" at bounding box center [364, 262] width 80 height 15
select select "service"
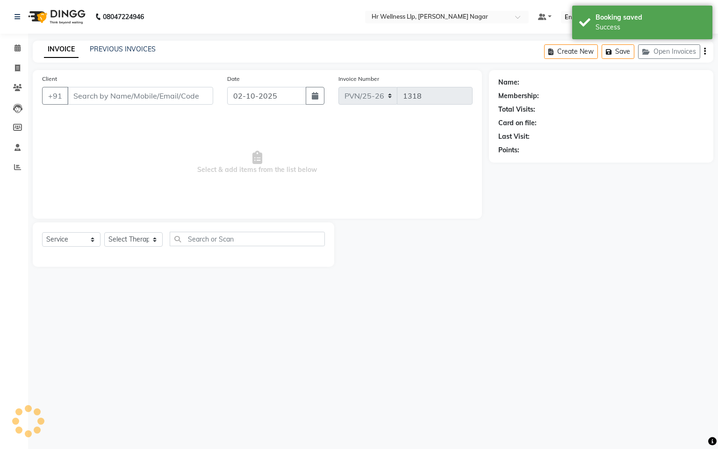
type input "9867611602"
select select "86679"
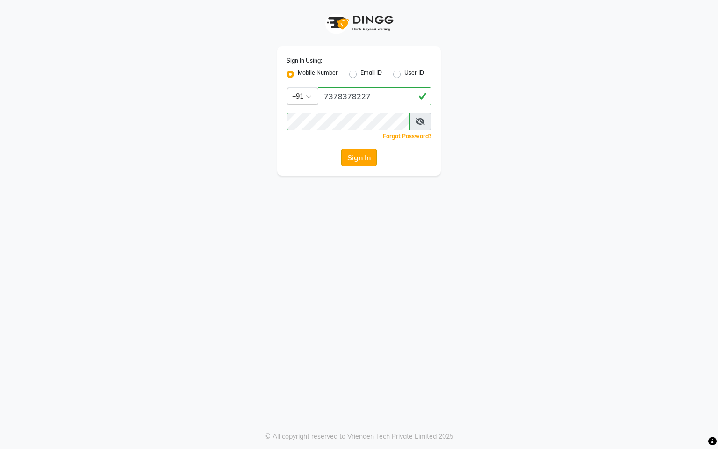
click at [366, 163] on button "Sign In" at bounding box center [359, 158] width 36 height 18
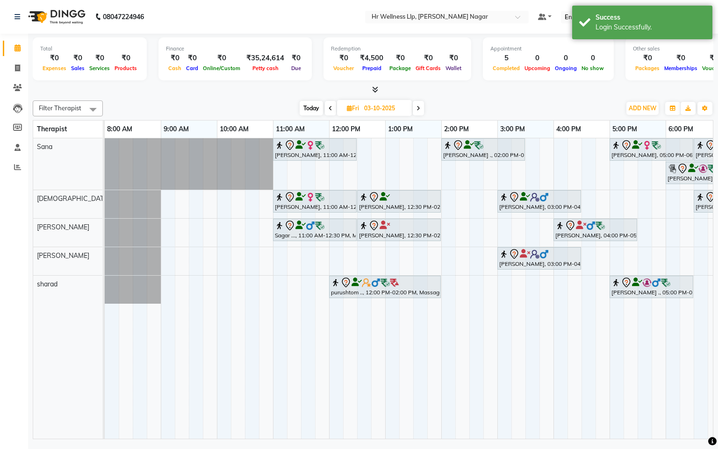
click at [310, 108] on span "Today" at bounding box center [310, 108] width 23 height 14
type input "02-10-2025"
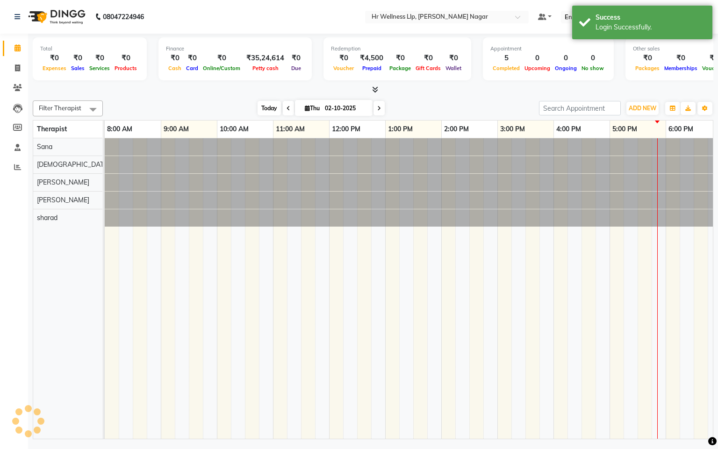
scroll to position [0, 121]
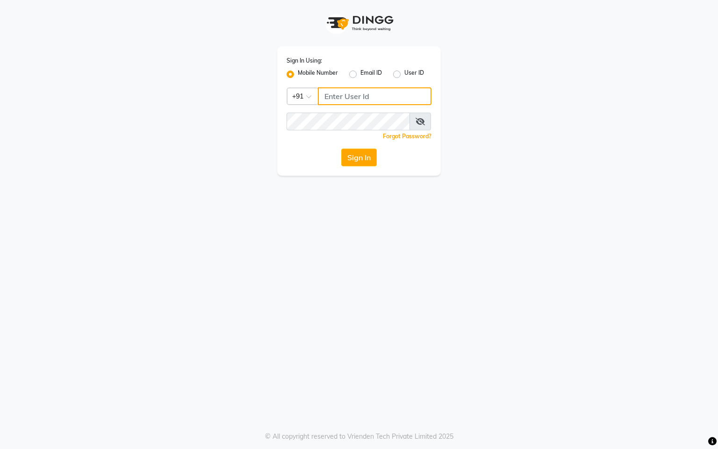
type input "7378378227"
